Goal: Information Seeking & Learning: Learn about a topic

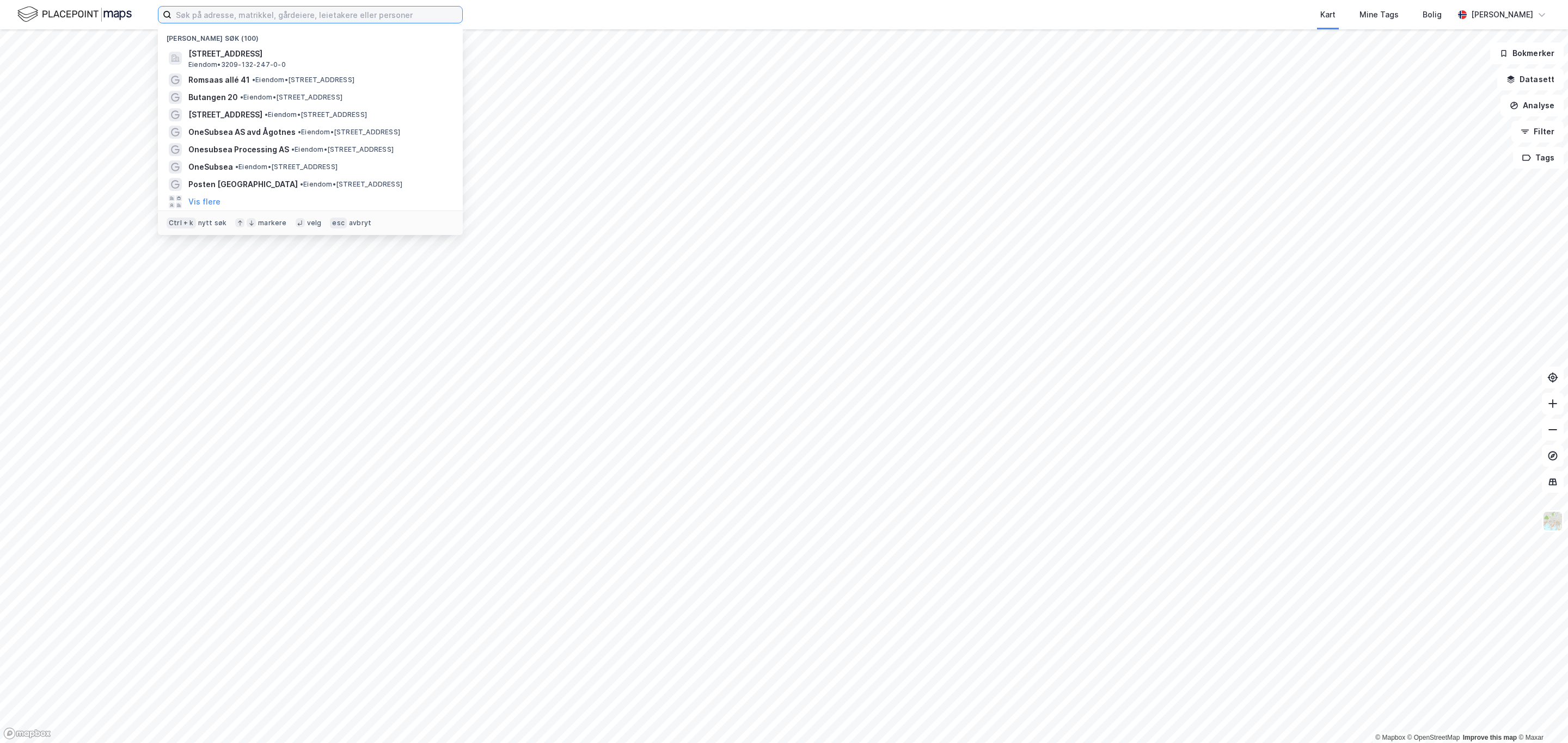
click at [190, 18] on input at bounding box center [317, 14] width 290 height 17
paste input "Tranesvegen 3"
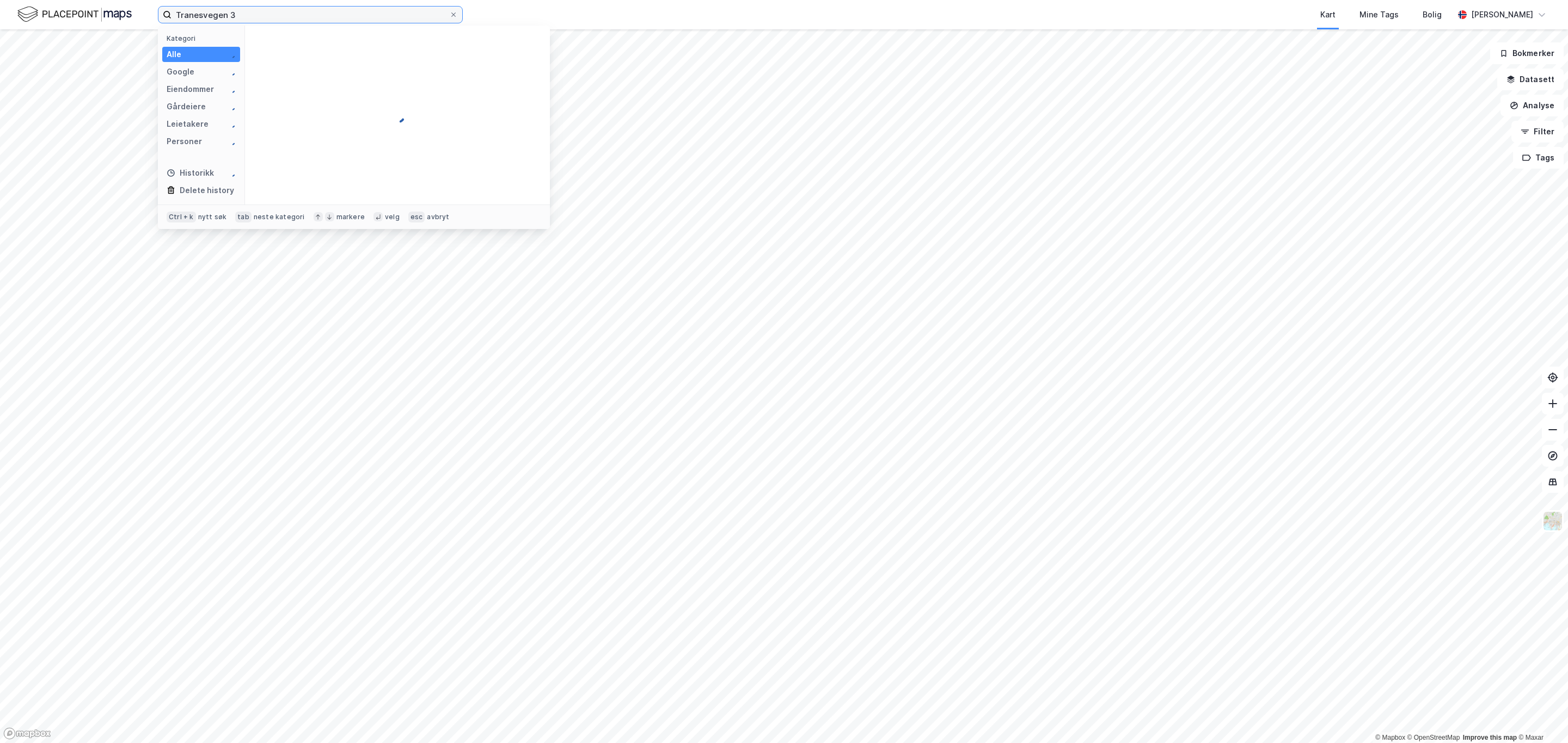
type input "Tranesvegen 3"
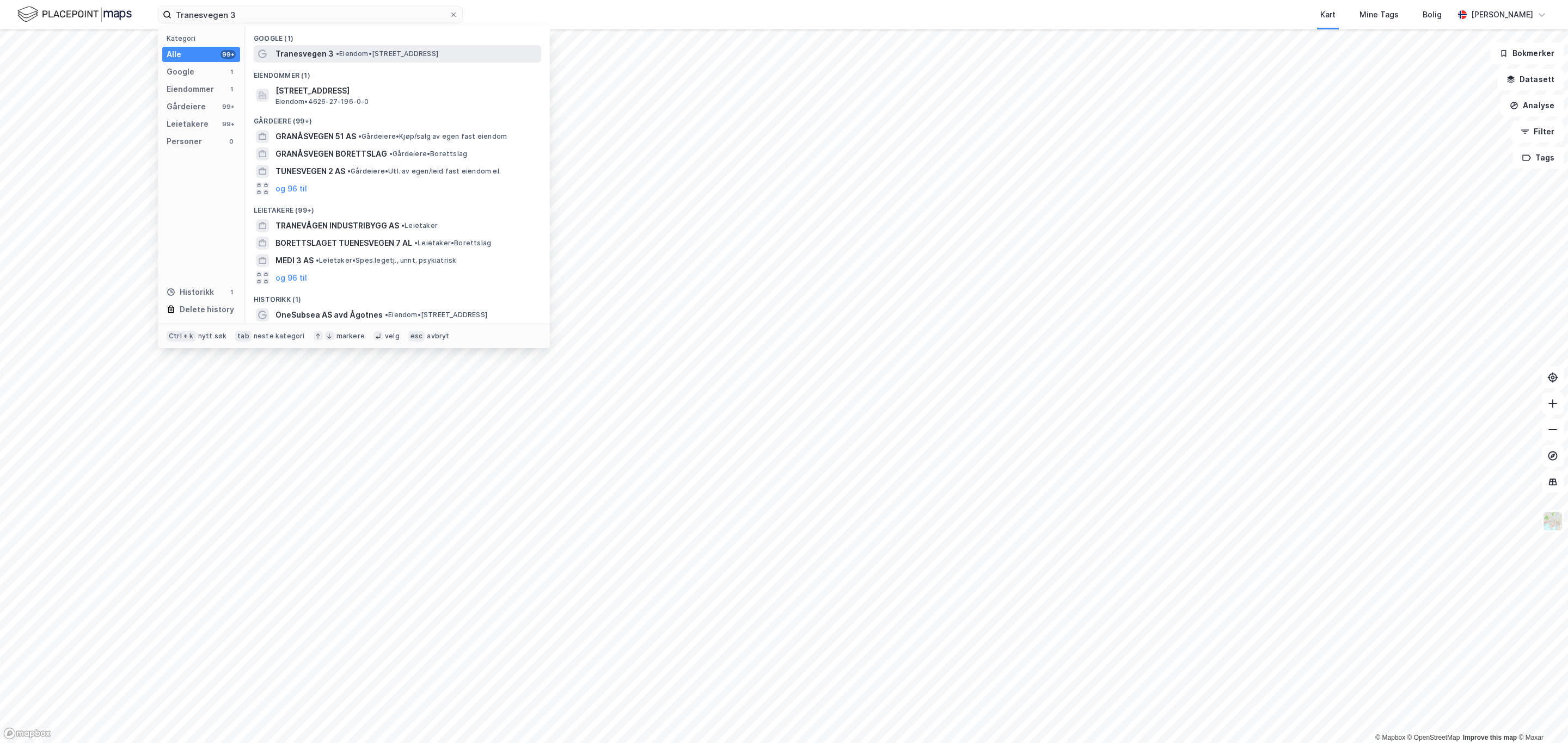
click at [335, 60] on div "Tranesvegen 3 • Eiendom • [STREET_ADDRESS]" at bounding box center [407, 54] width 264 height 13
